Goal: Information Seeking & Learning: Learn about a topic

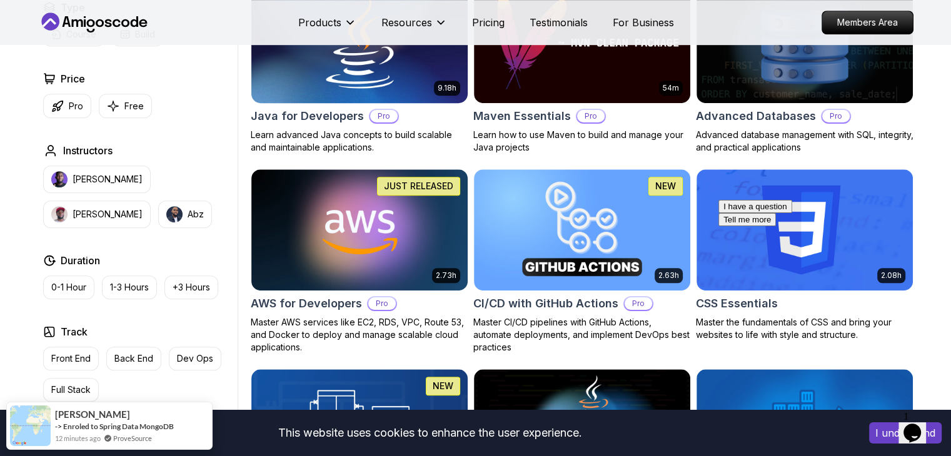
scroll to position [813, 0]
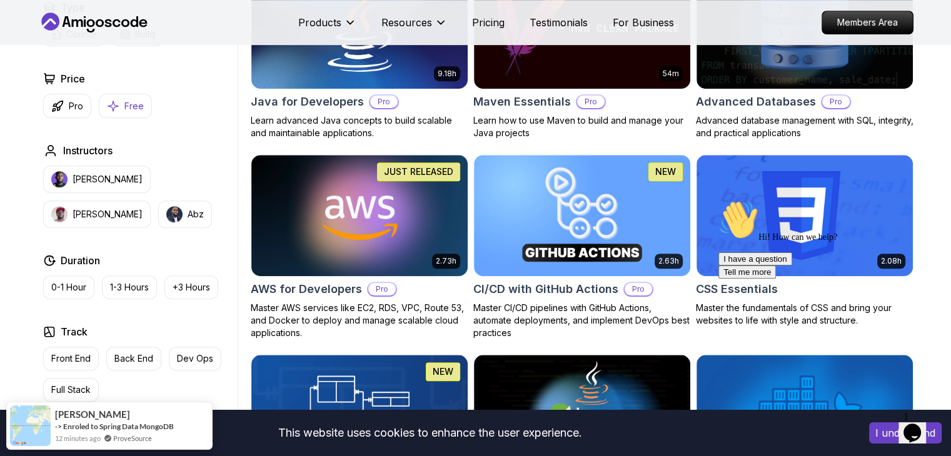
click at [133, 109] on p "Free" at bounding box center [133, 106] width 19 height 13
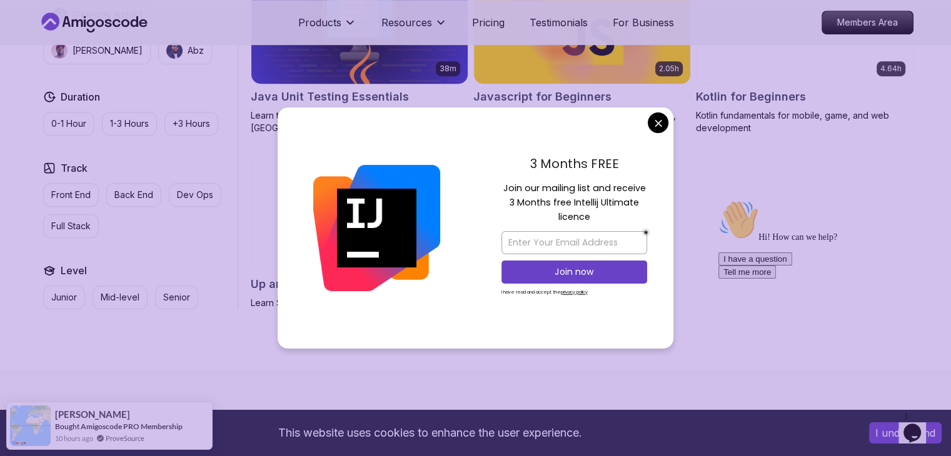
scroll to position [938, 0]
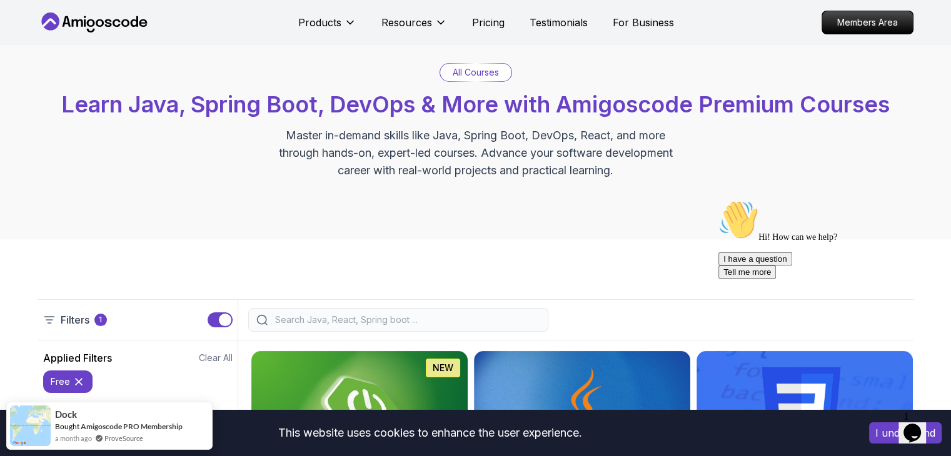
scroll to position [0, 0]
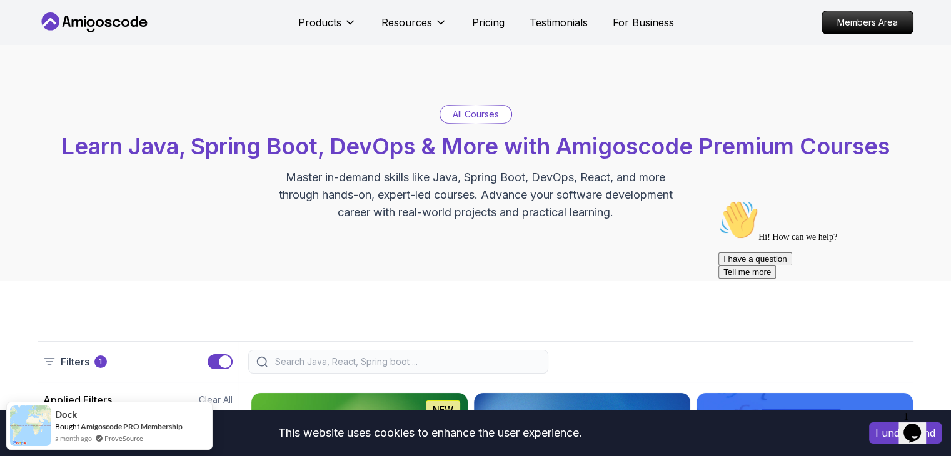
click at [501, 116] on div "All Courses" at bounding box center [475, 115] width 71 height 18
click at [458, 111] on p "All Courses" at bounding box center [476, 114] width 46 height 13
click at [463, 123] on div "All Courses" at bounding box center [475, 115] width 71 height 18
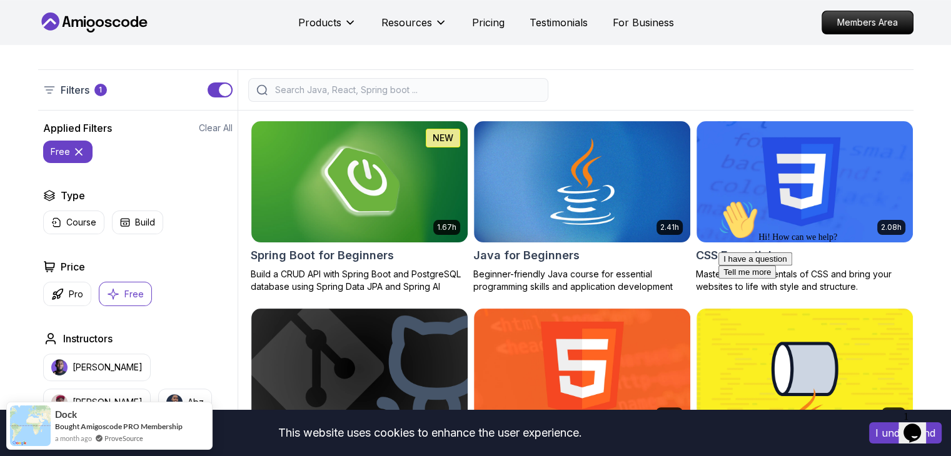
scroll to position [250, 0]
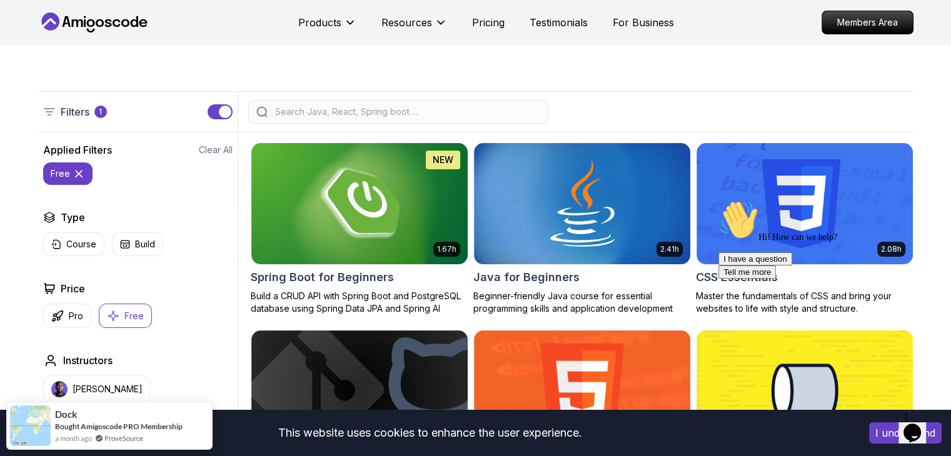
click at [356, 116] on input "search" at bounding box center [407, 112] width 268 height 13
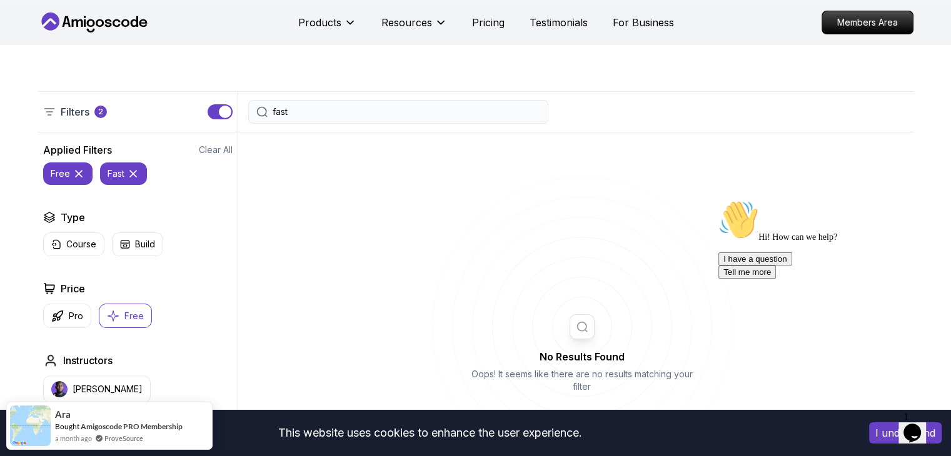
type input "fast"
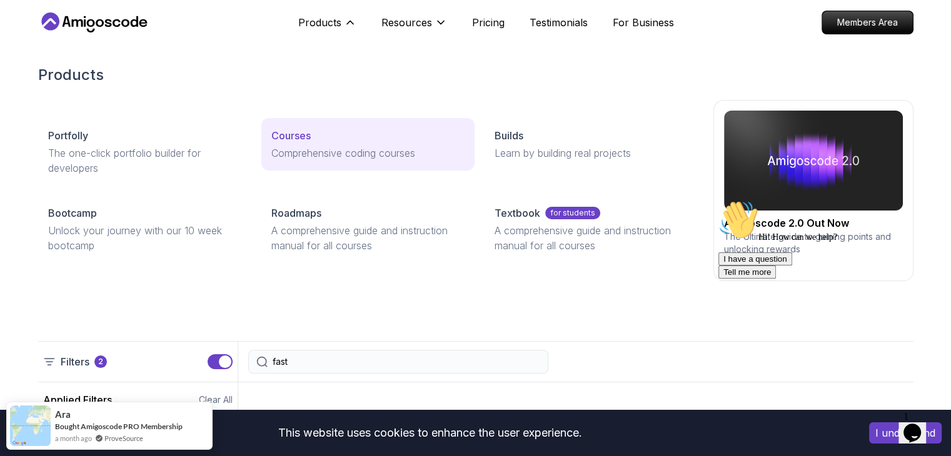
click at [390, 143] on div "Courses" at bounding box center [367, 135] width 193 height 15
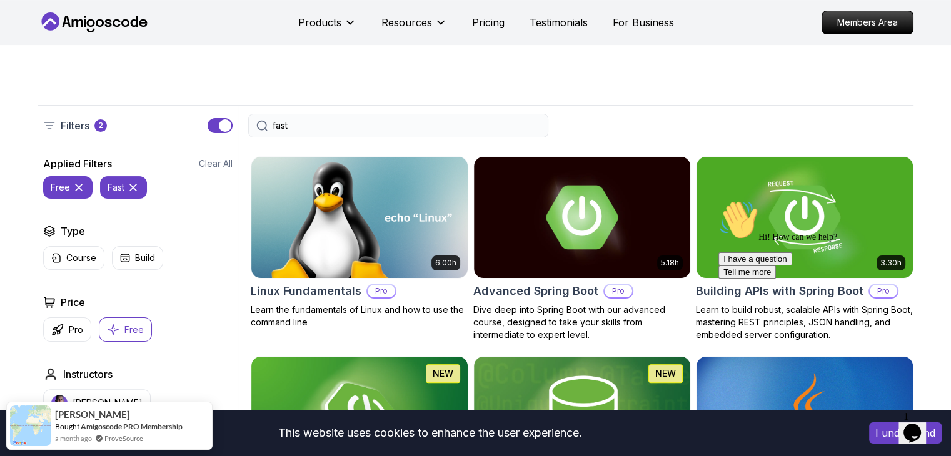
scroll to position [250, 0]
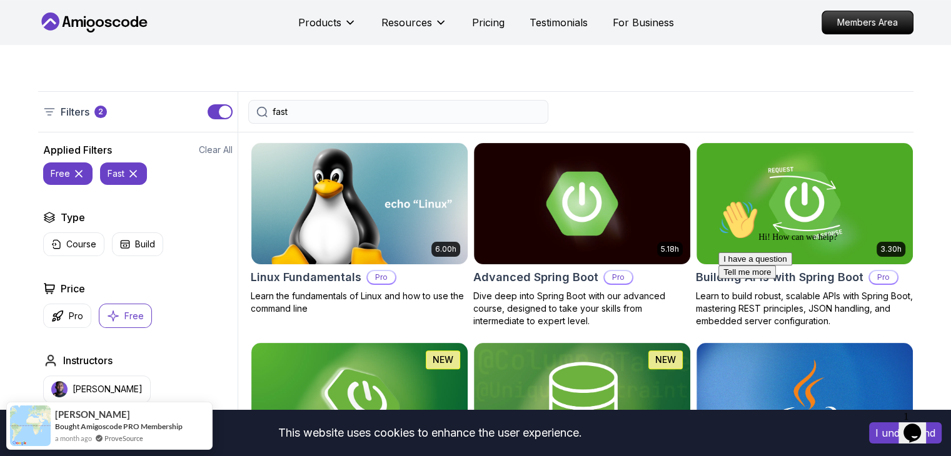
drag, startPoint x: 135, startPoint y: 176, endPoint x: 137, endPoint y: 163, distance: 12.6
click at [134, 174] on icon at bounding box center [133, 174] width 13 height 13
